Goal: Information Seeking & Learning: Understand process/instructions

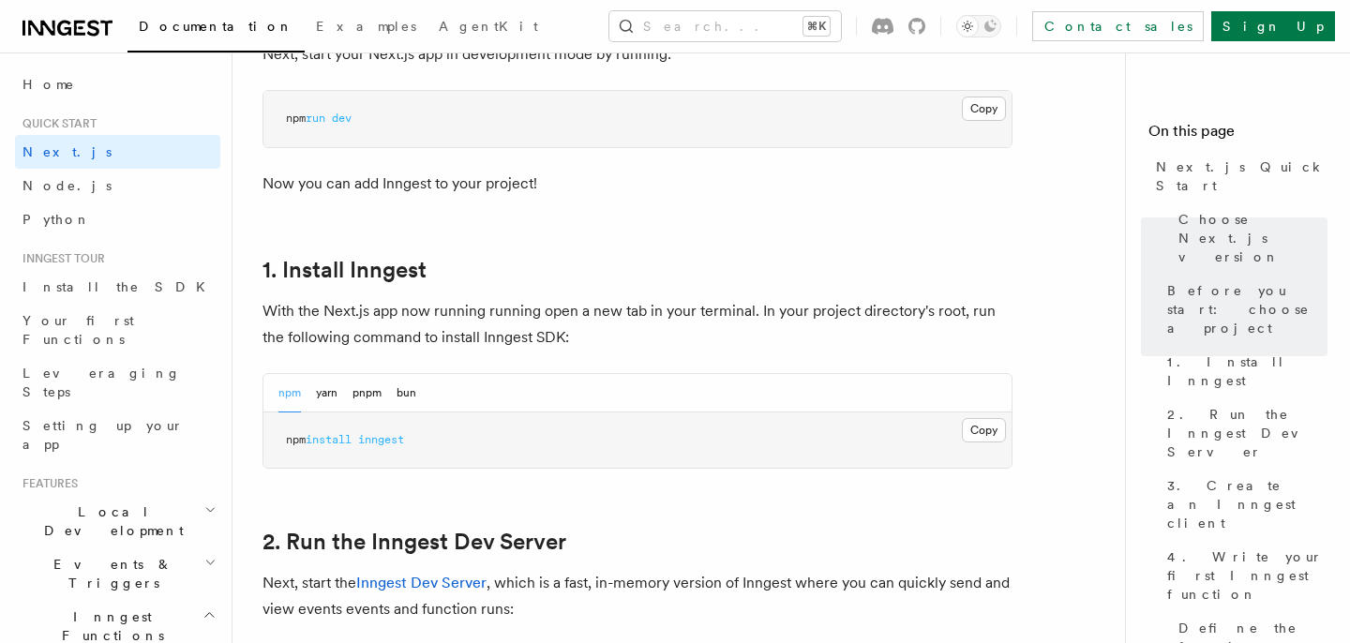
scroll to position [862, 0]
click at [670, 123] on pre "npm run dev" at bounding box center [637, 120] width 748 height 56
click at [987, 110] on button "Copy Copied" at bounding box center [984, 110] width 44 height 24
click at [347, 119] on span "dev" at bounding box center [342, 119] width 20 height 13
click at [287, 115] on span "npm" at bounding box center [296, 119] width 20 height 13
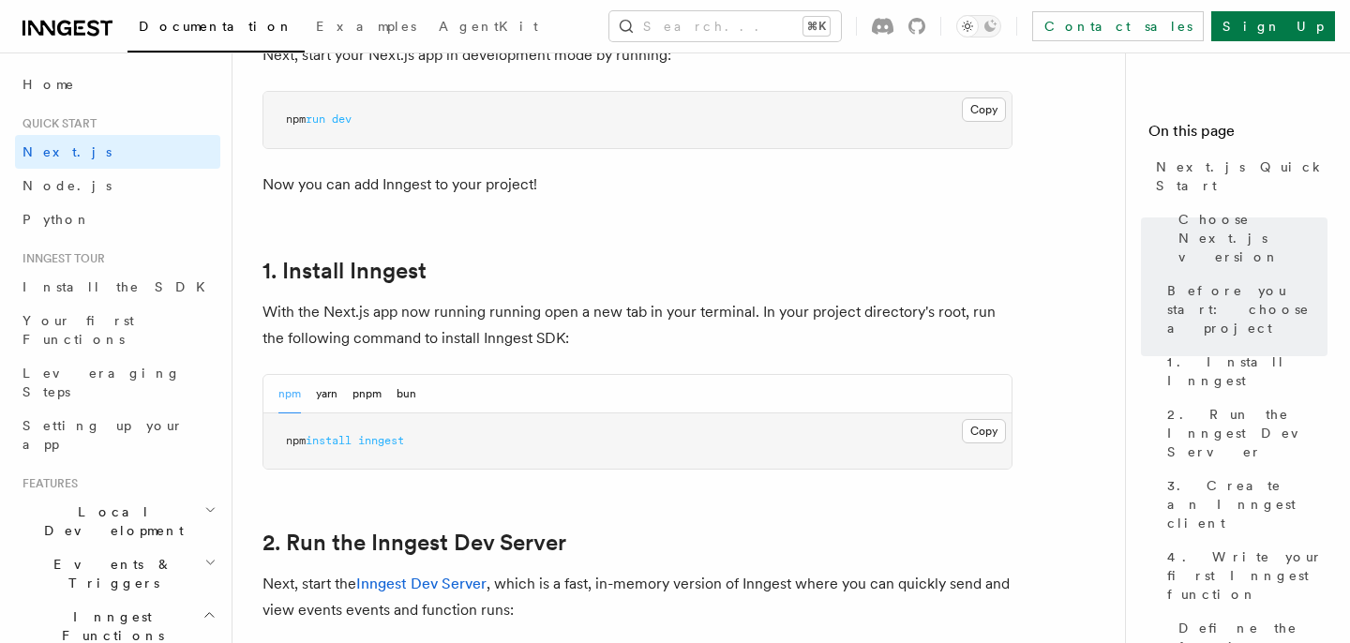
click at [376, 439] on span "inngest" at bounding box center [381, 440] width 46 height 13
click at [352, 438] on span "install" at bounding box center [329, 440] width 46 height 13
click at [350, 438] on span "install" at bounding box center [329, 440] width 46 height 13
click at [345, 438] on span "install" at bounding box center [329, 440] width 46 height 13
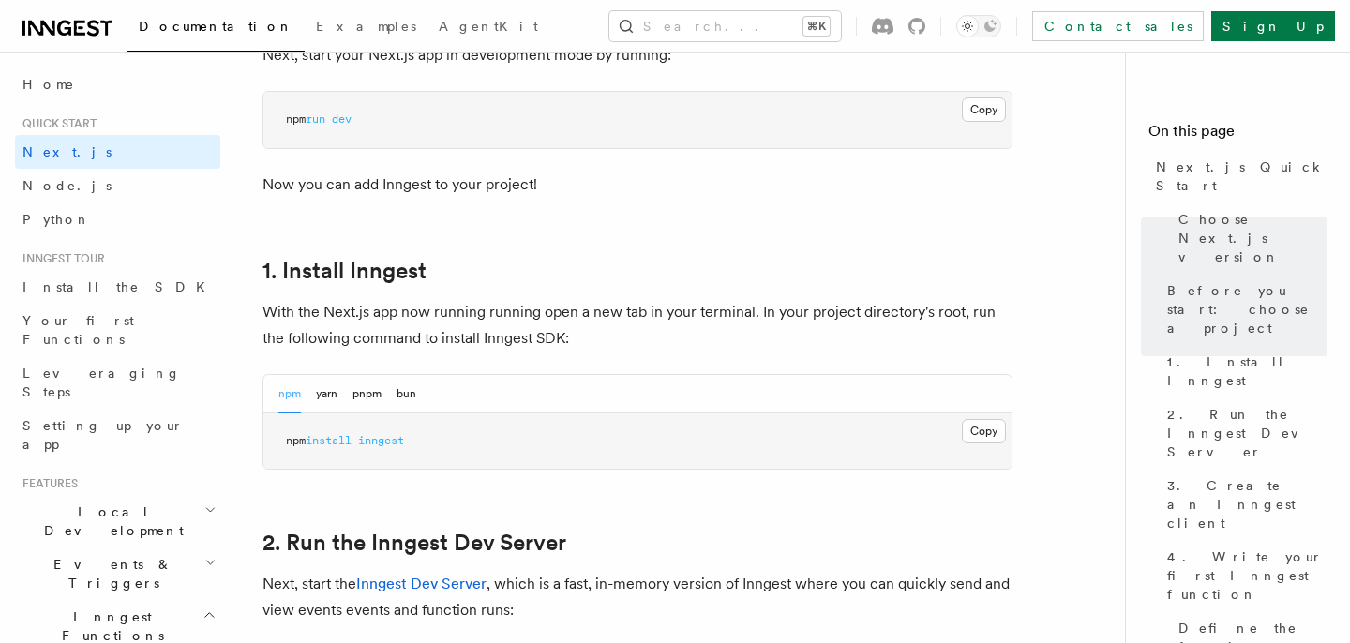
click at [337, 438] on span "install" at bounding box center [329, 440] width 46 height 13
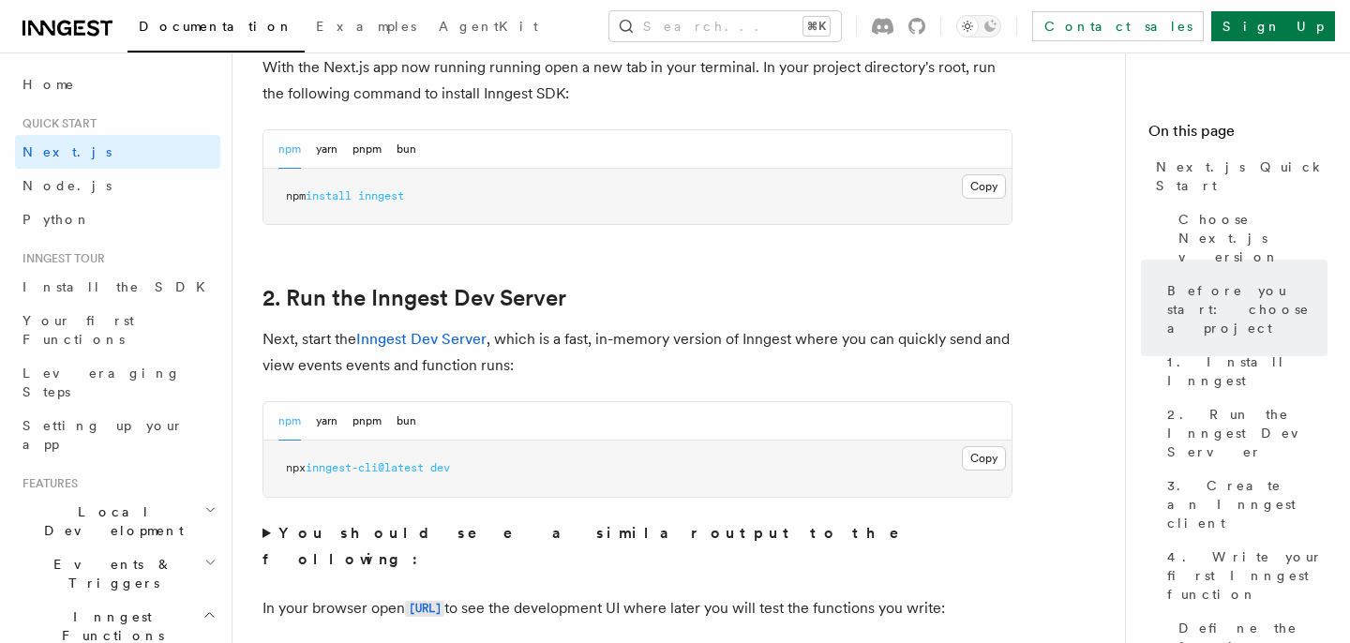
scroll to position [1137, 0]
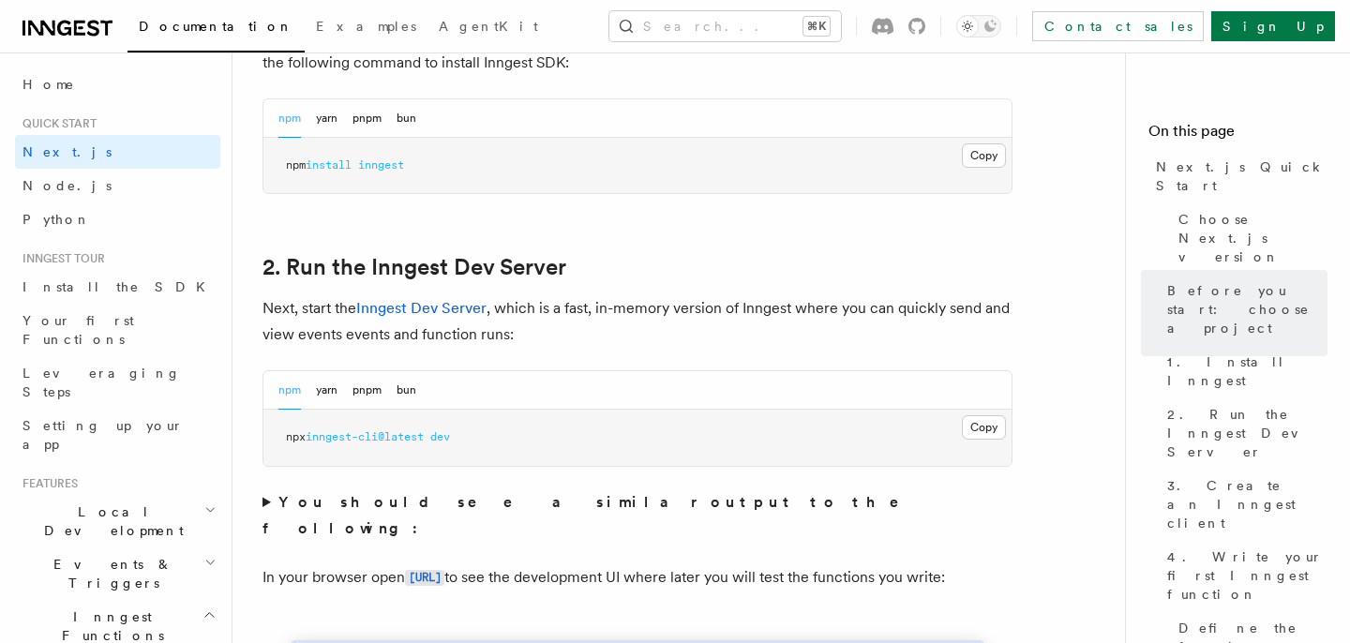
click at [287, 435] on span "npx" at bounding box center [296, 436] width 20 height 13
